Goal: Information Seeking & Learning: Find specific fact

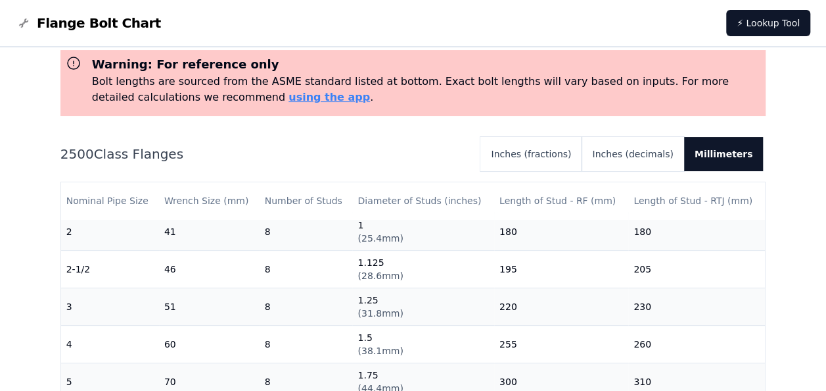
scroll to position [197, 0]
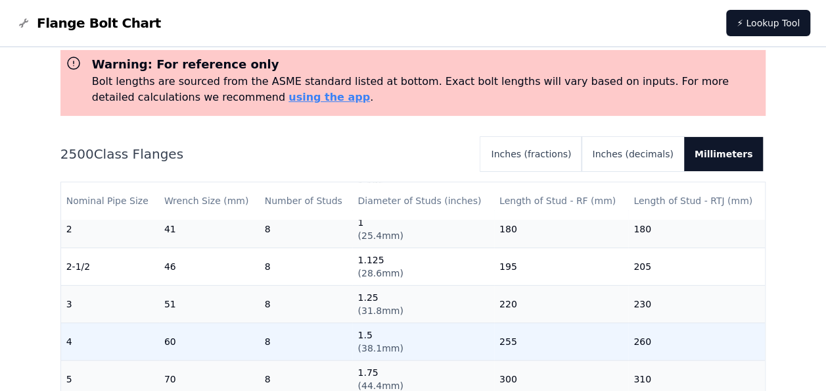
click at [179, 346] on td "60" at bounding box center [209, 340] width 101 height 37
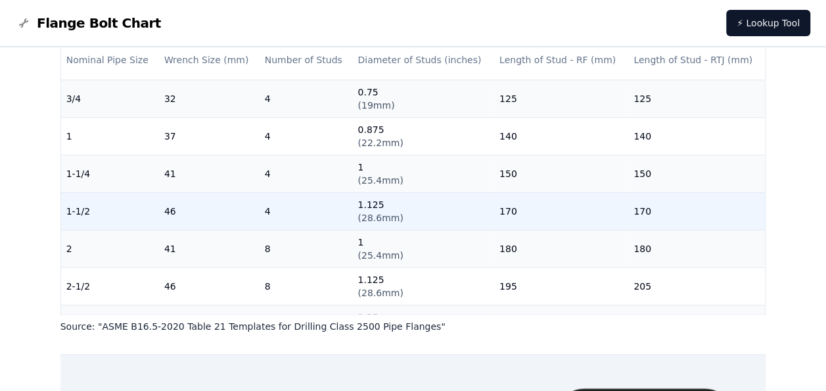
scroll to position [0, 0]
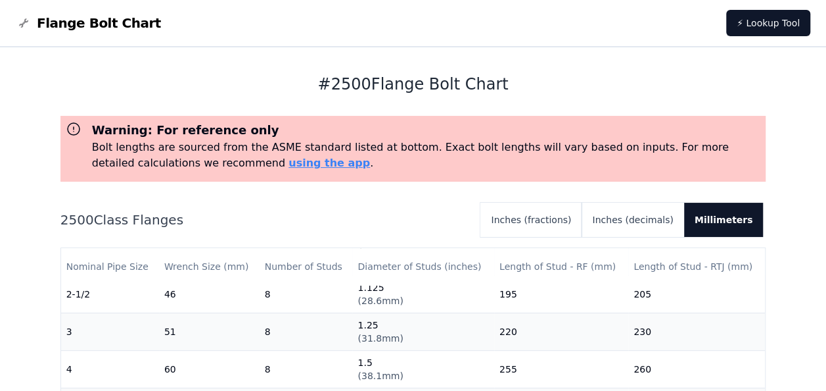
scroll to position [263, 0]
